Goal: Transaction & Acquisition: Download file/media

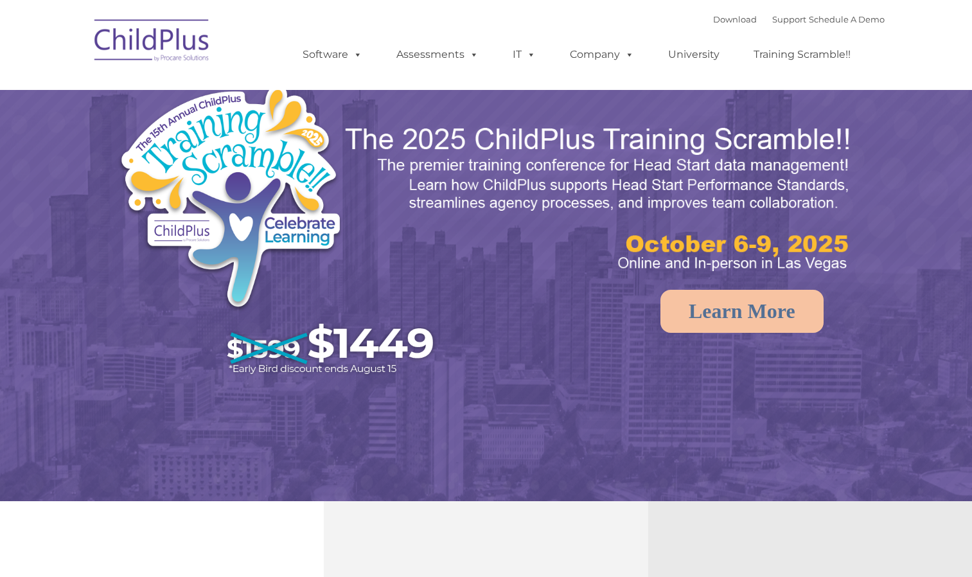
select select "MEDIUM"
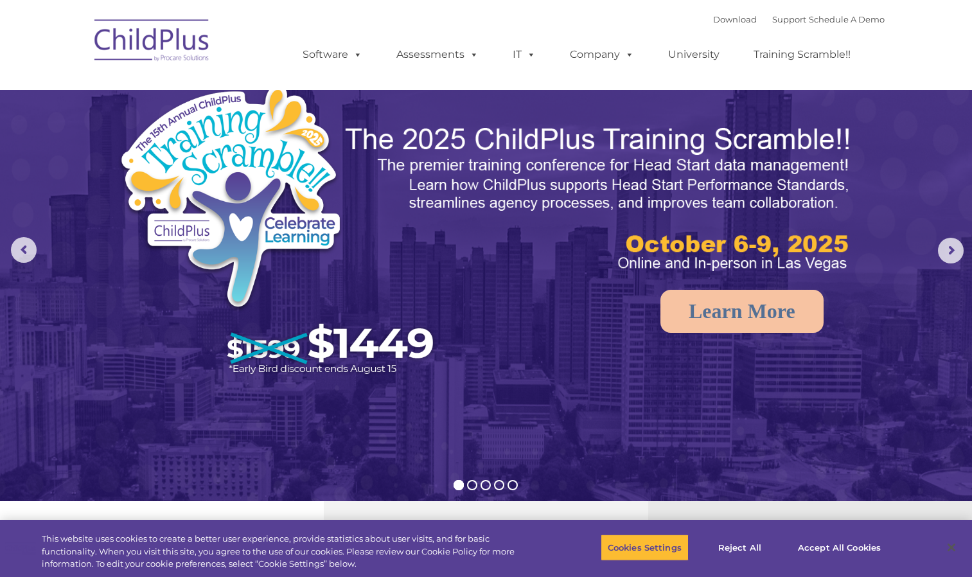
click at [145, 32] on img at bounding box center [152, 42] width 129 height 64
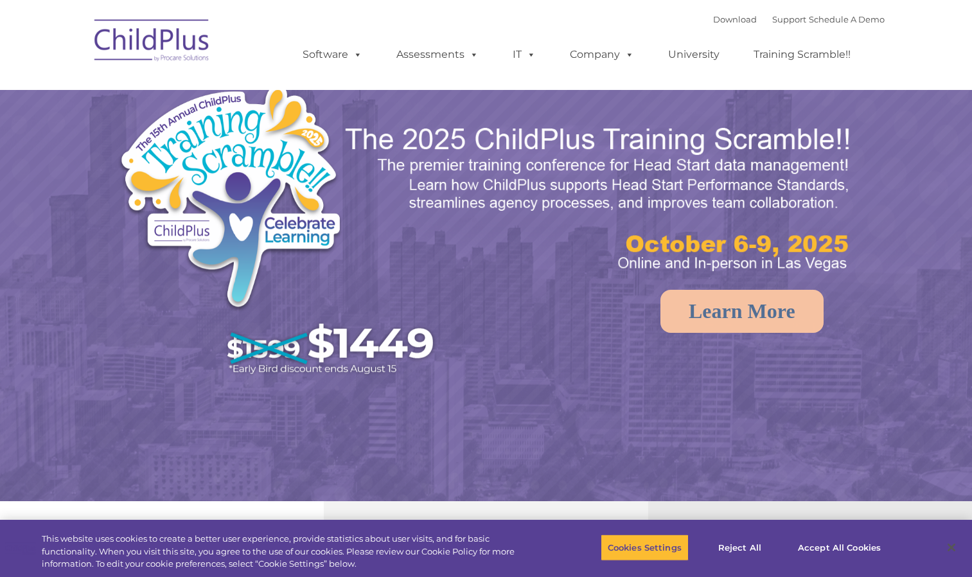
select select "MEDIUM"
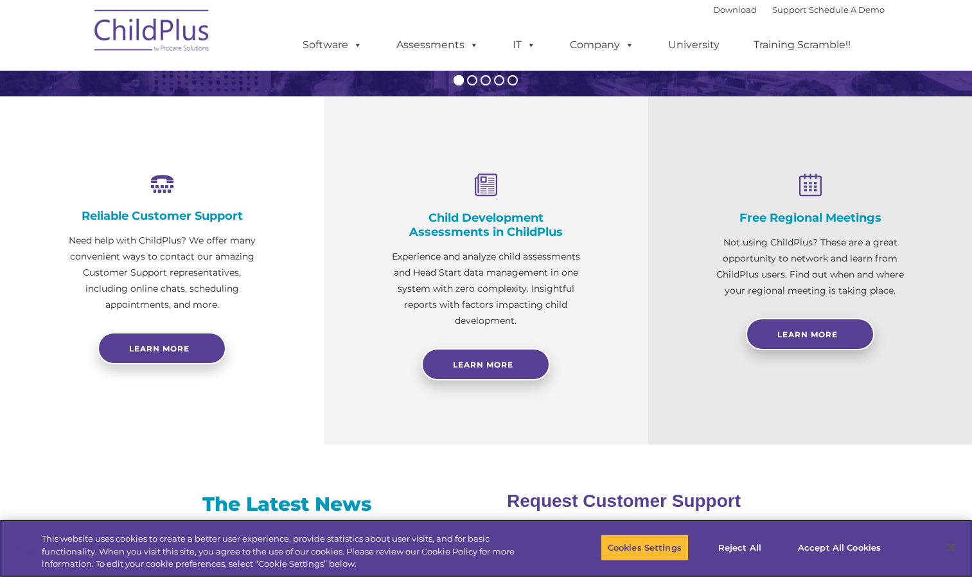
scroll to position [427, 0]
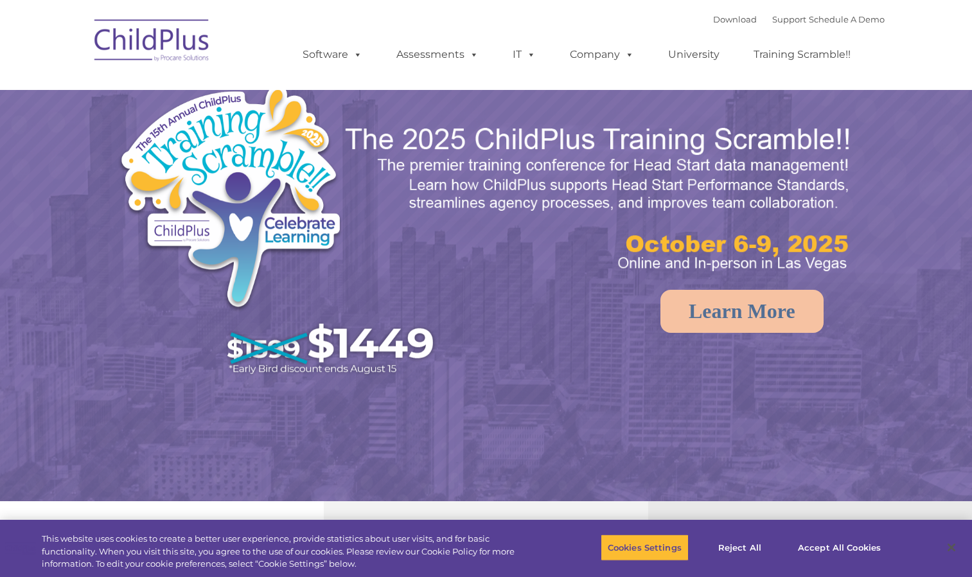
select select "MEDIUM"
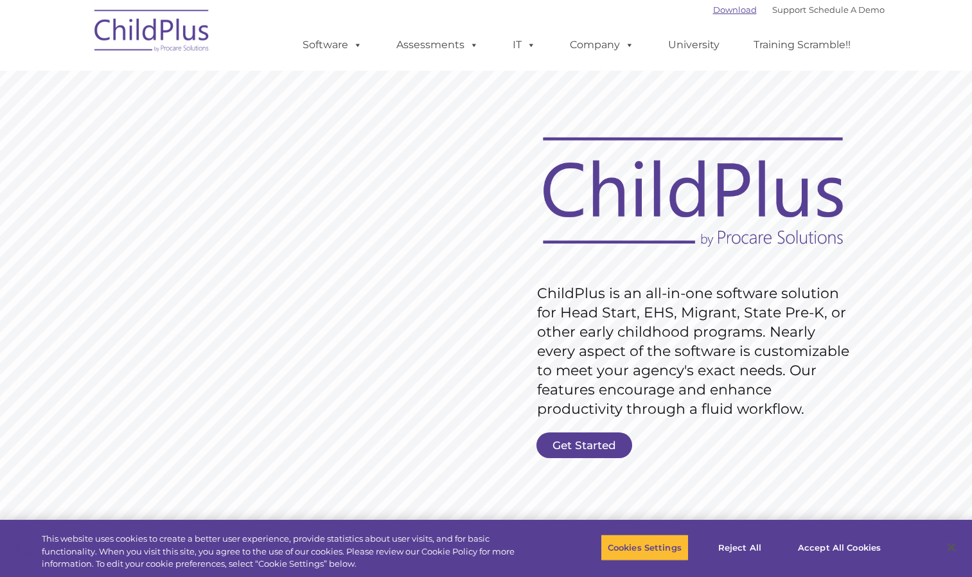
click at [733, 9] on link "Download" at bounding box center [735, 9] width 44 height 10
